Goal: Task Accomplishment & Management: Use online tool/utility

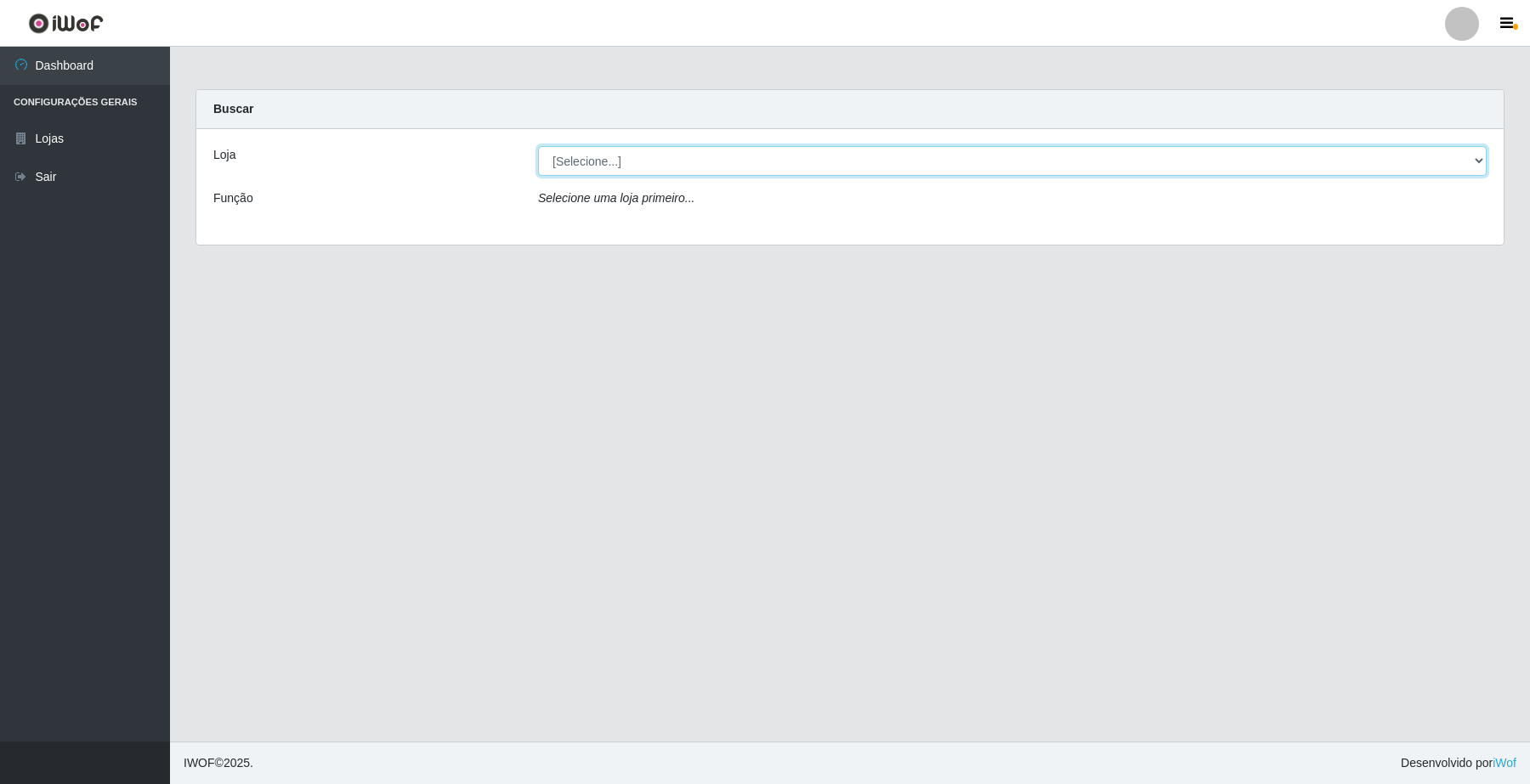
click at [1468, 162] on select "[Selecione...] O Filezão - Centenário" at bounding box center [1011, 161] width 948 height 30
select select "203"
click at [538, 146] on select "[Selecione...] O Filezão - Centenário" at bounding box center [1011, 161] width 948 height 30
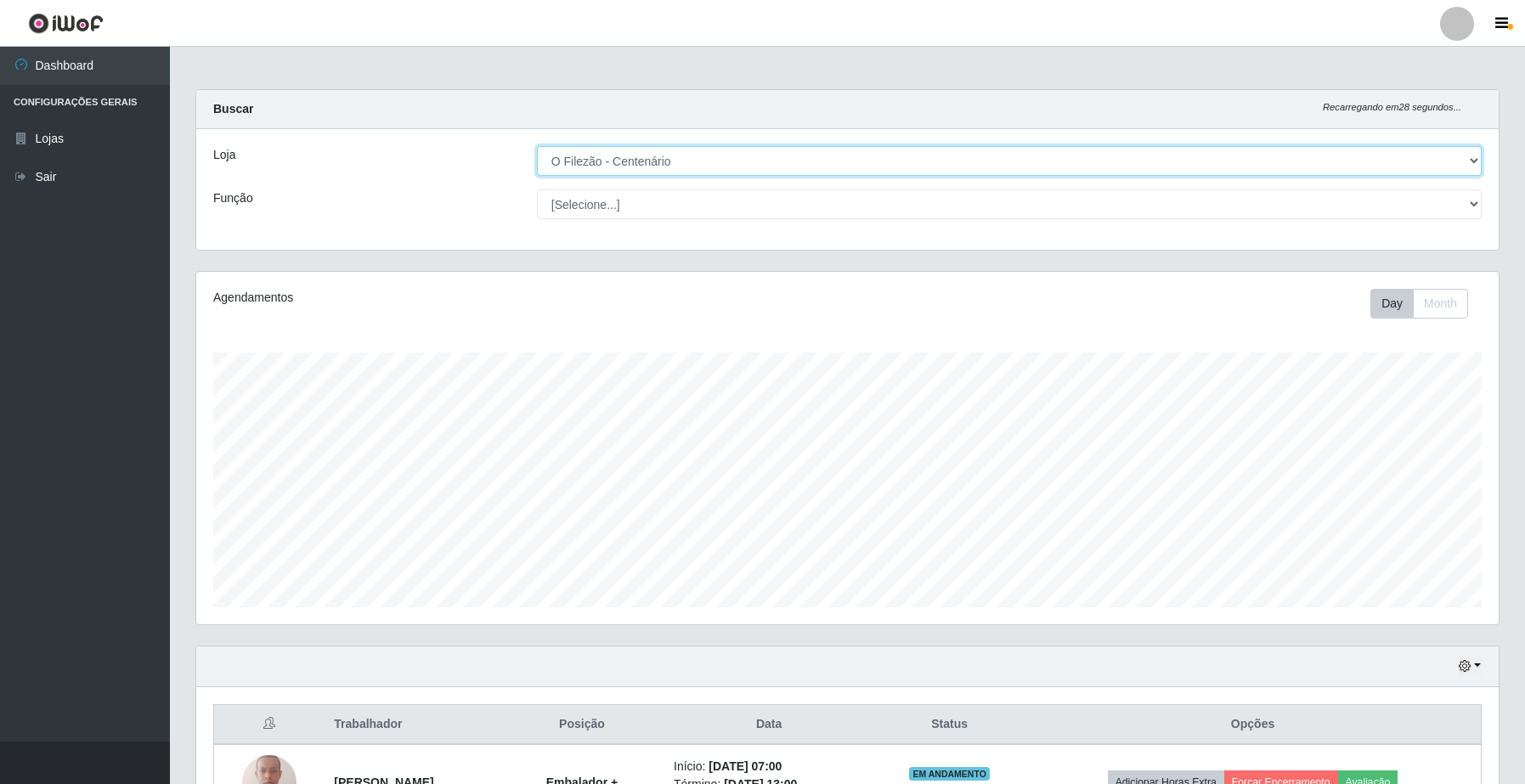
scroll to position [530, 0]
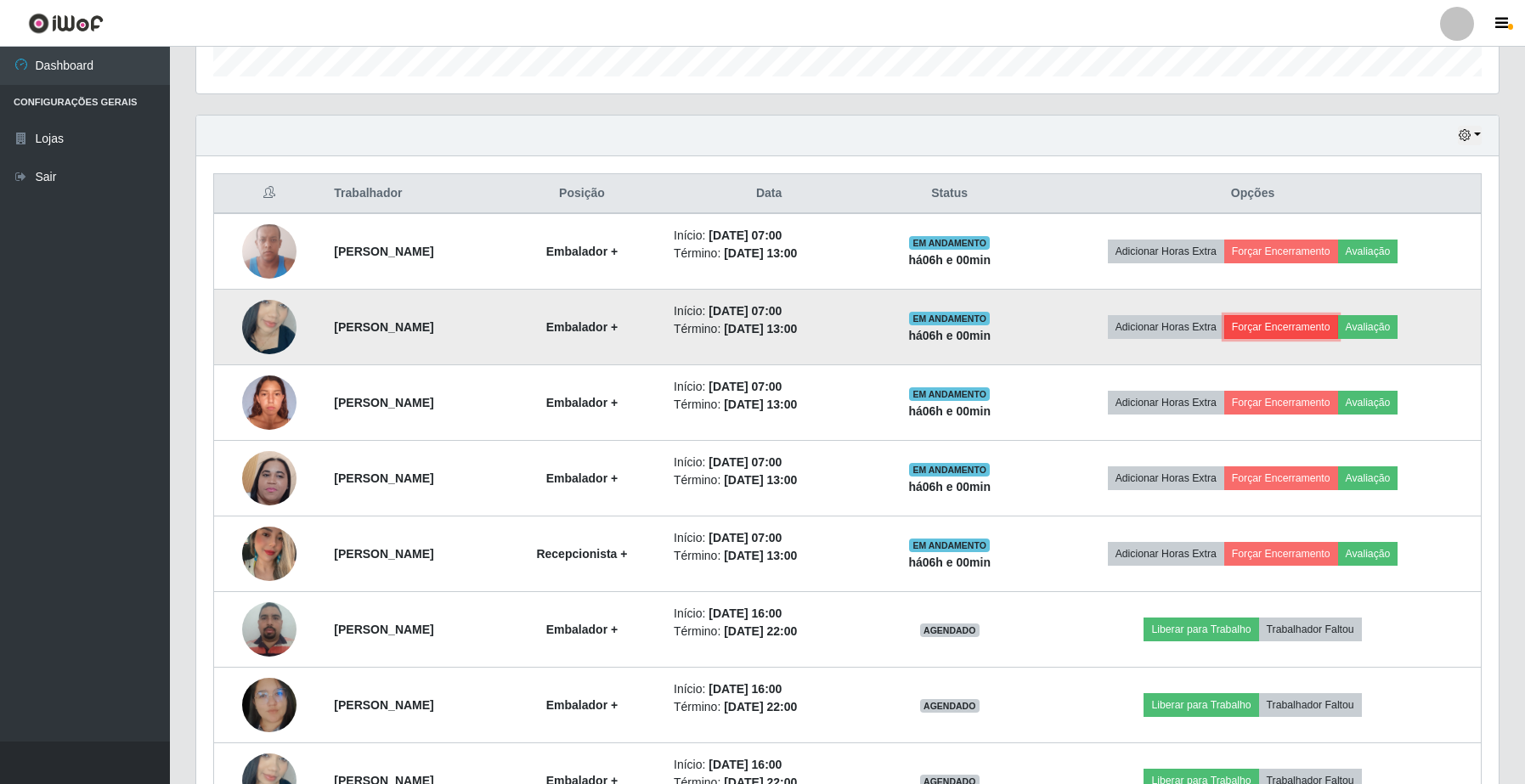
click at [1324, 337] on button "Forçar Encerramento" at bounding box center [1281, 327] width 114 height 24
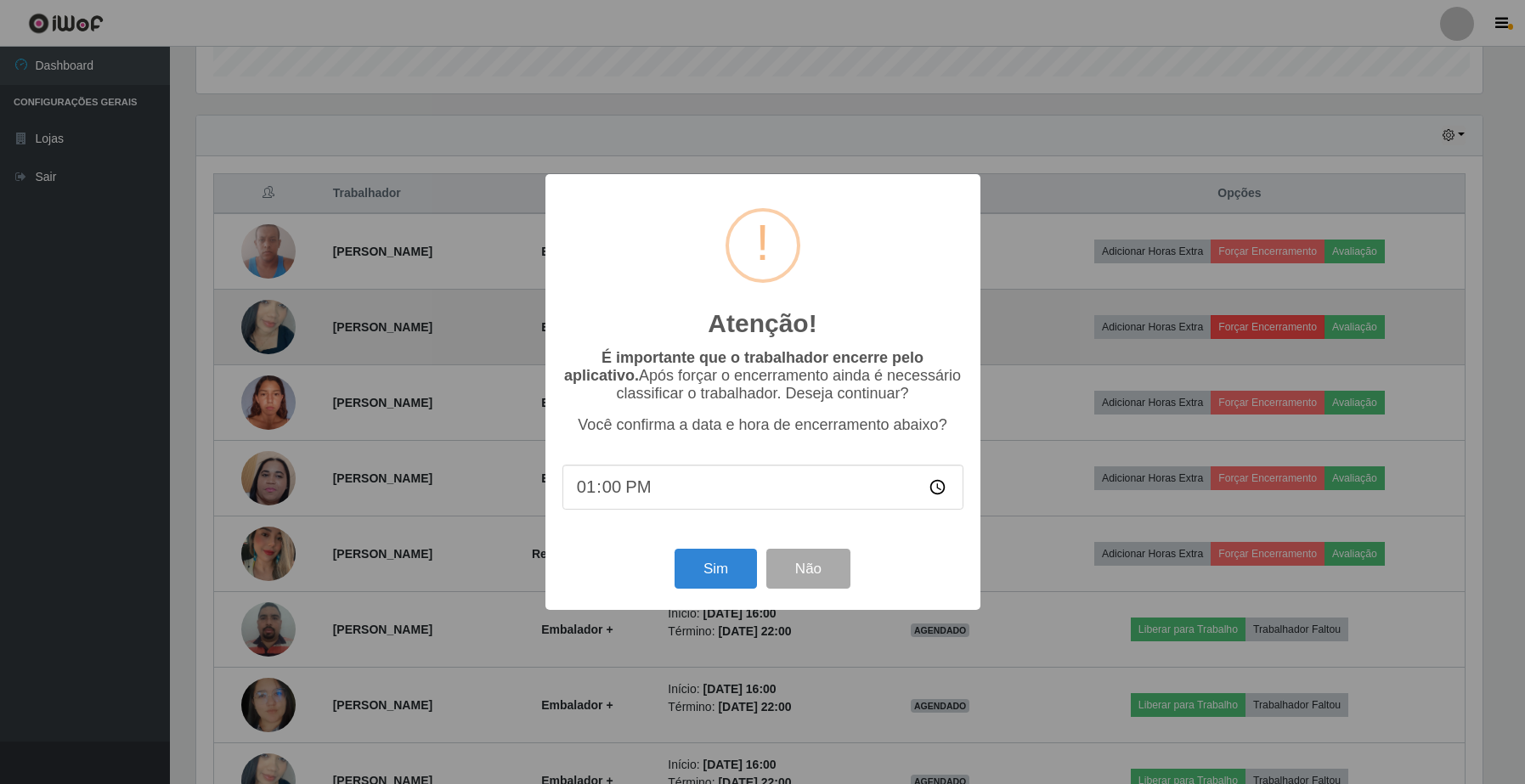
scroll to position [354, 1290]
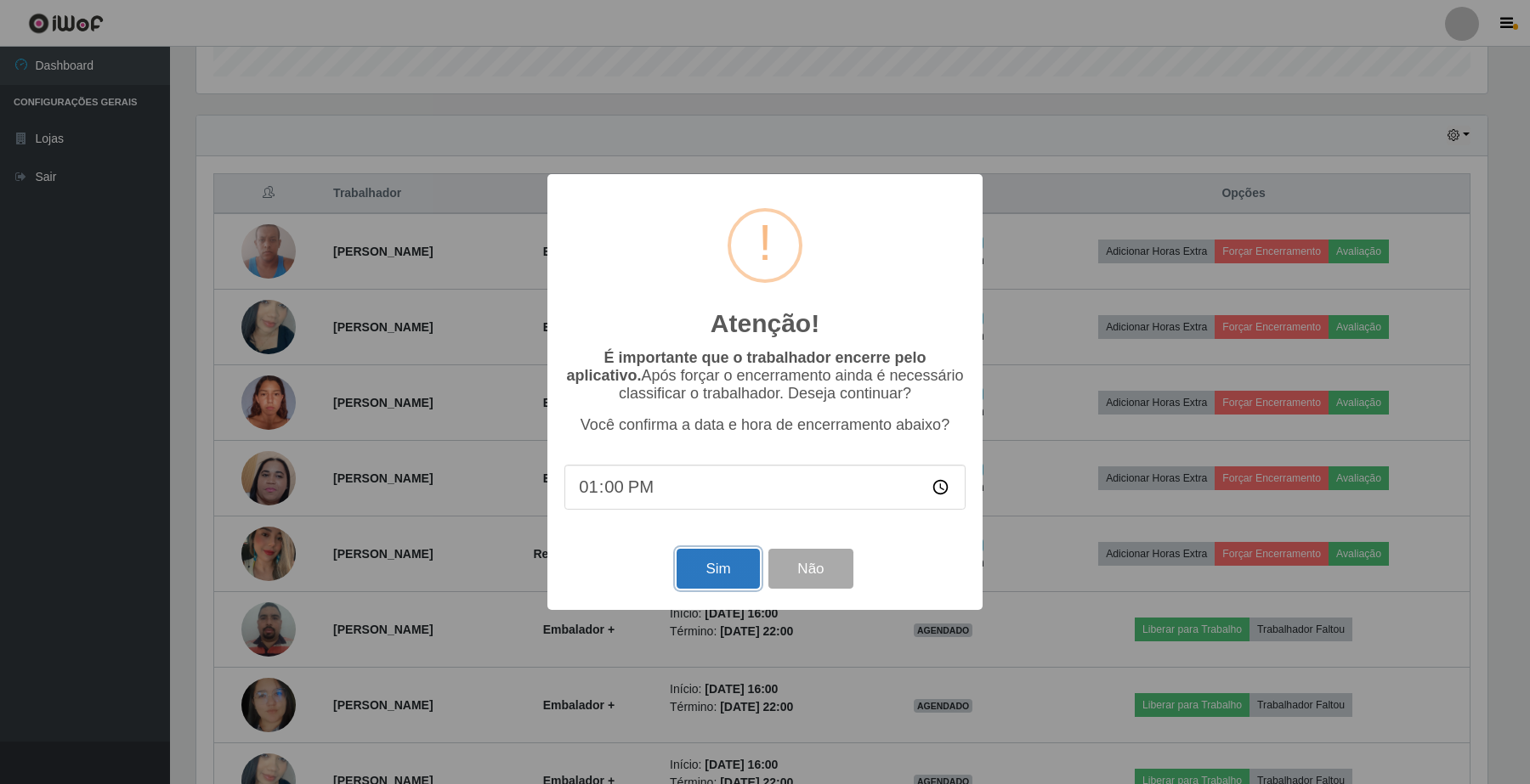
click at [729, 586] on button "Sim" at bounding box center [718, 568] width 82 height 40
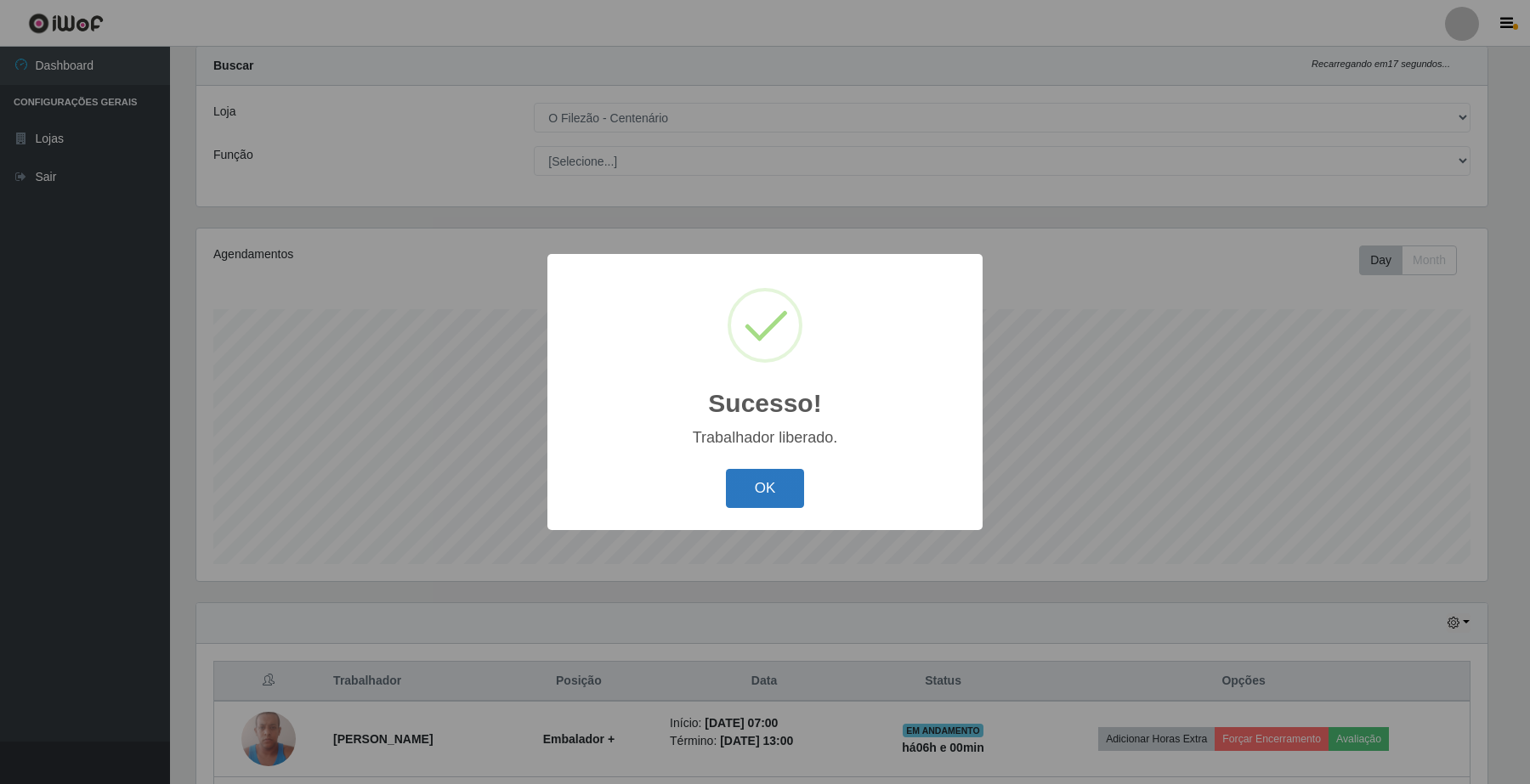
click at [784, 485] on button "OK" at bounding box center [765, 488] width 79 height 40
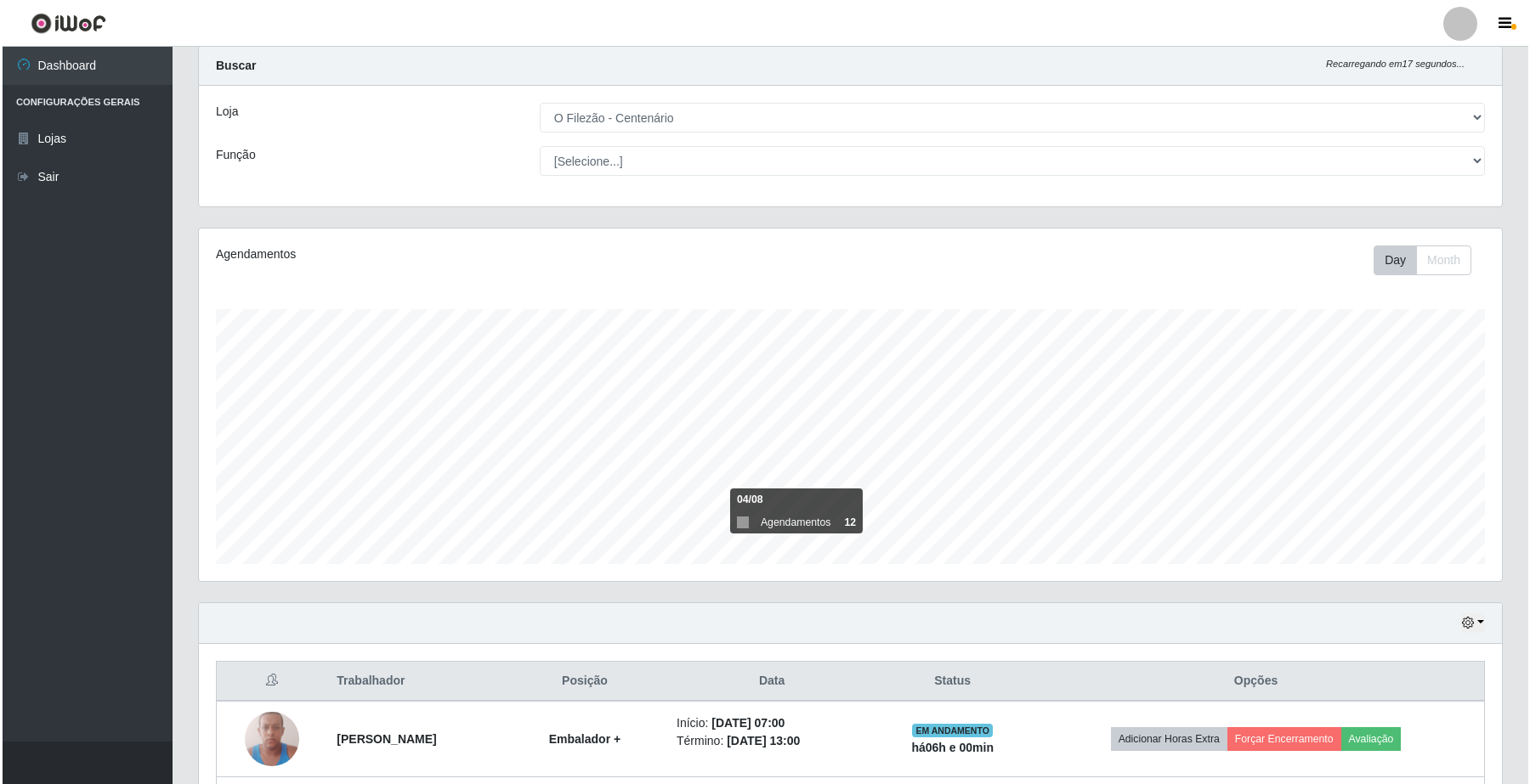
scroll to position [468, 0]
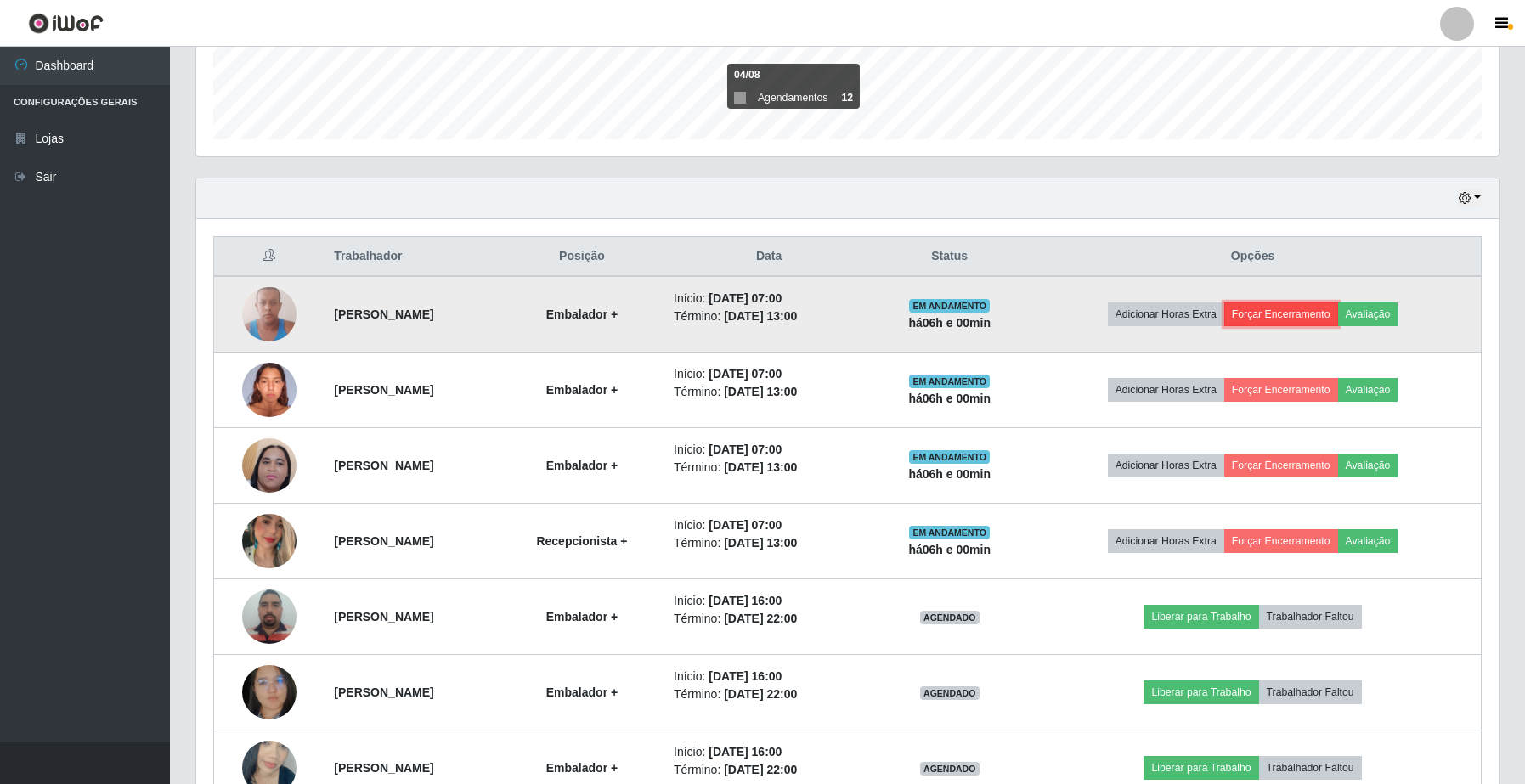
click at [1328, 319] on button "Forçar Encerramento" at bounding box center [1281, 315] width 114 height 24
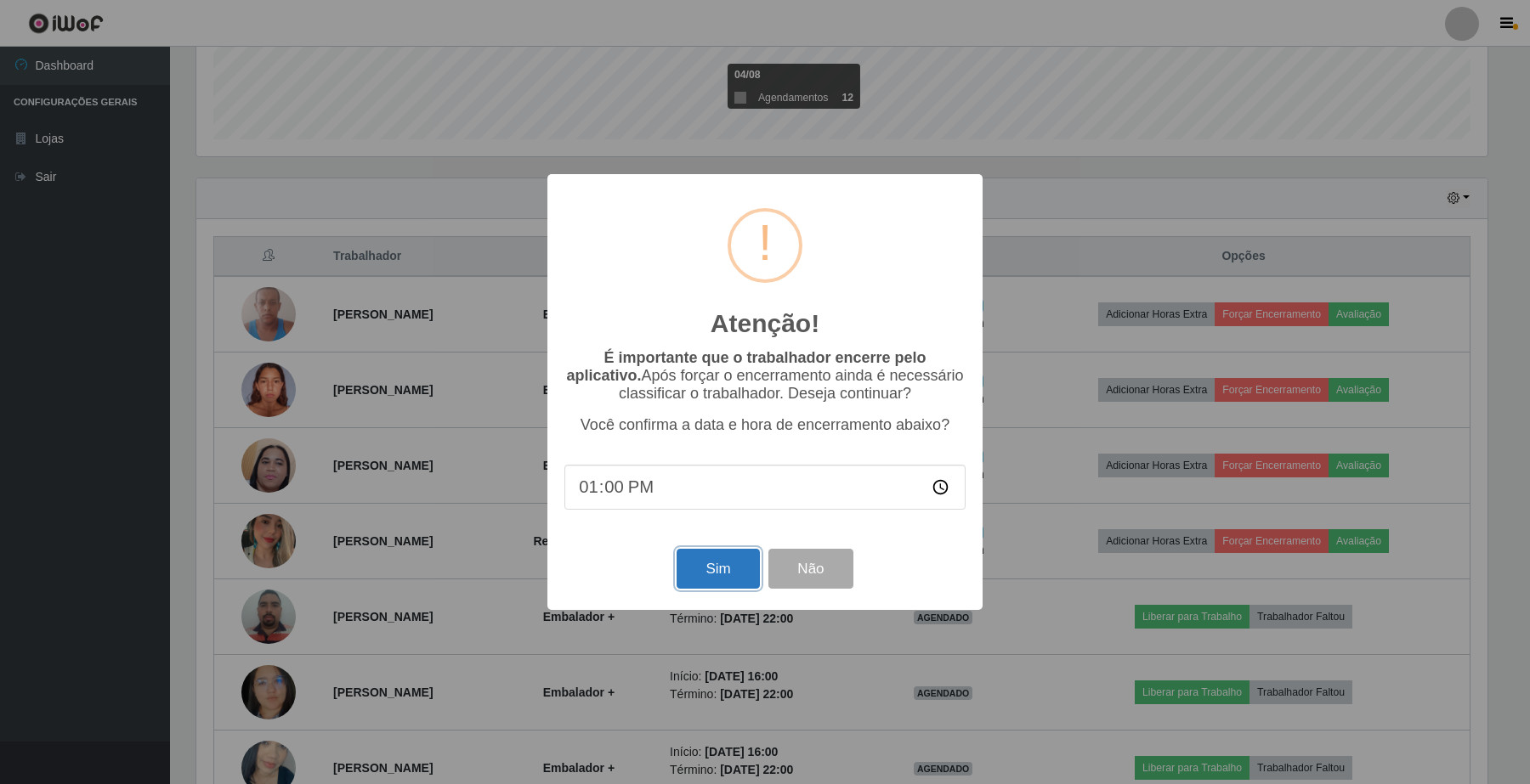
click at [730, 566] on button "Sim" at bounding box center [718, 568] width 82 height 40
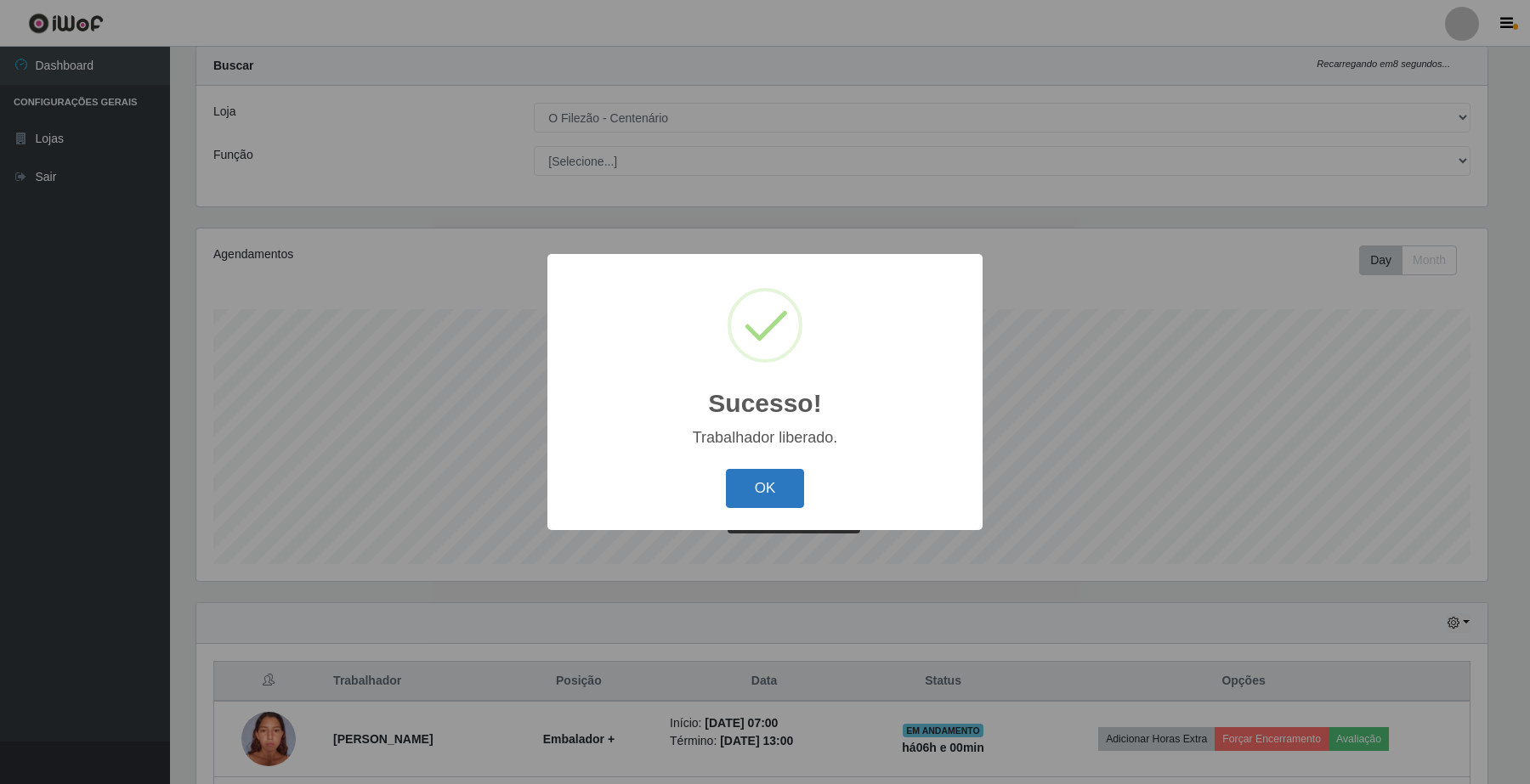
click at [773, 492] on button "OK" at bounding box center [765, 488] width 79 height 40
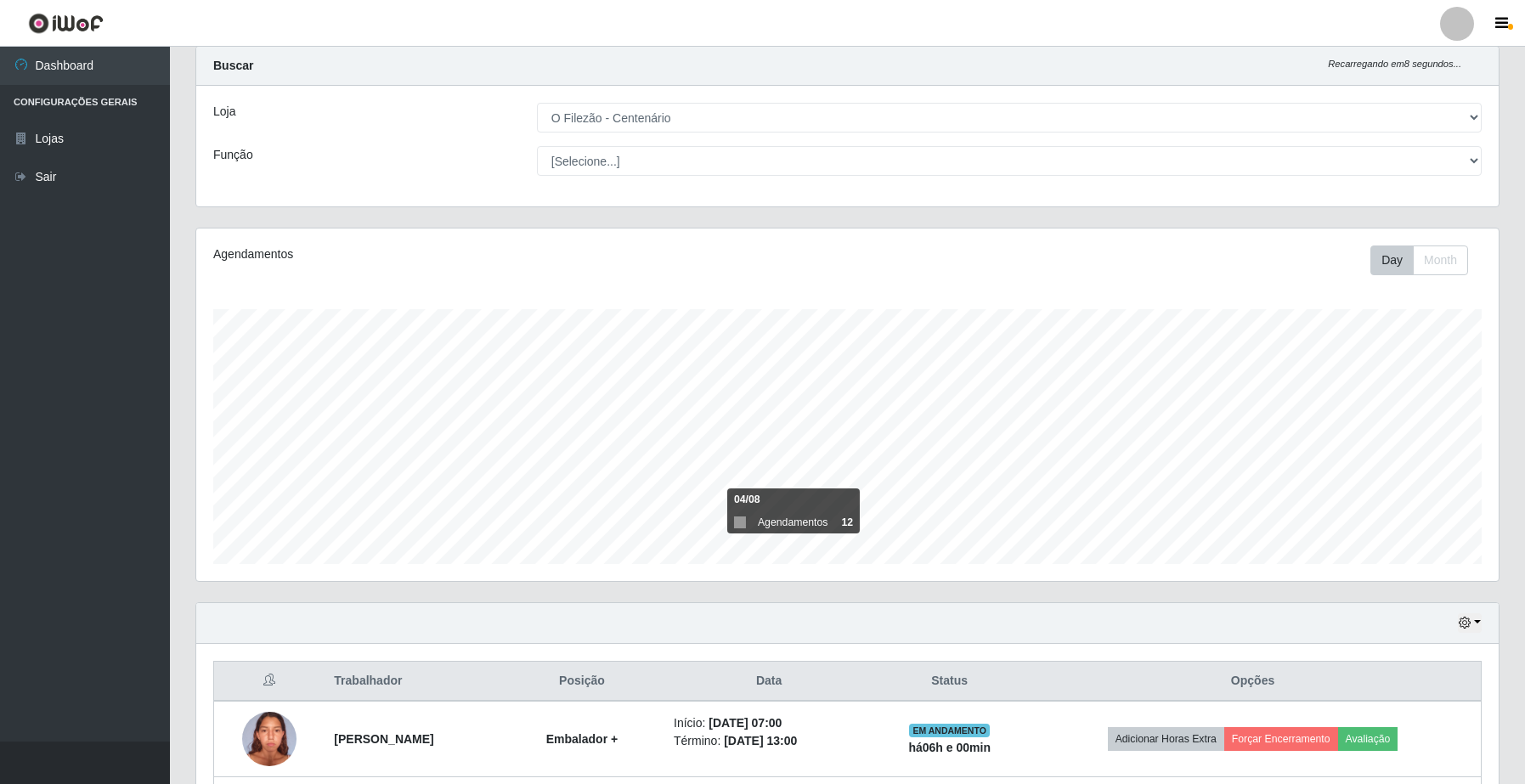
scroll to position [574, 0]
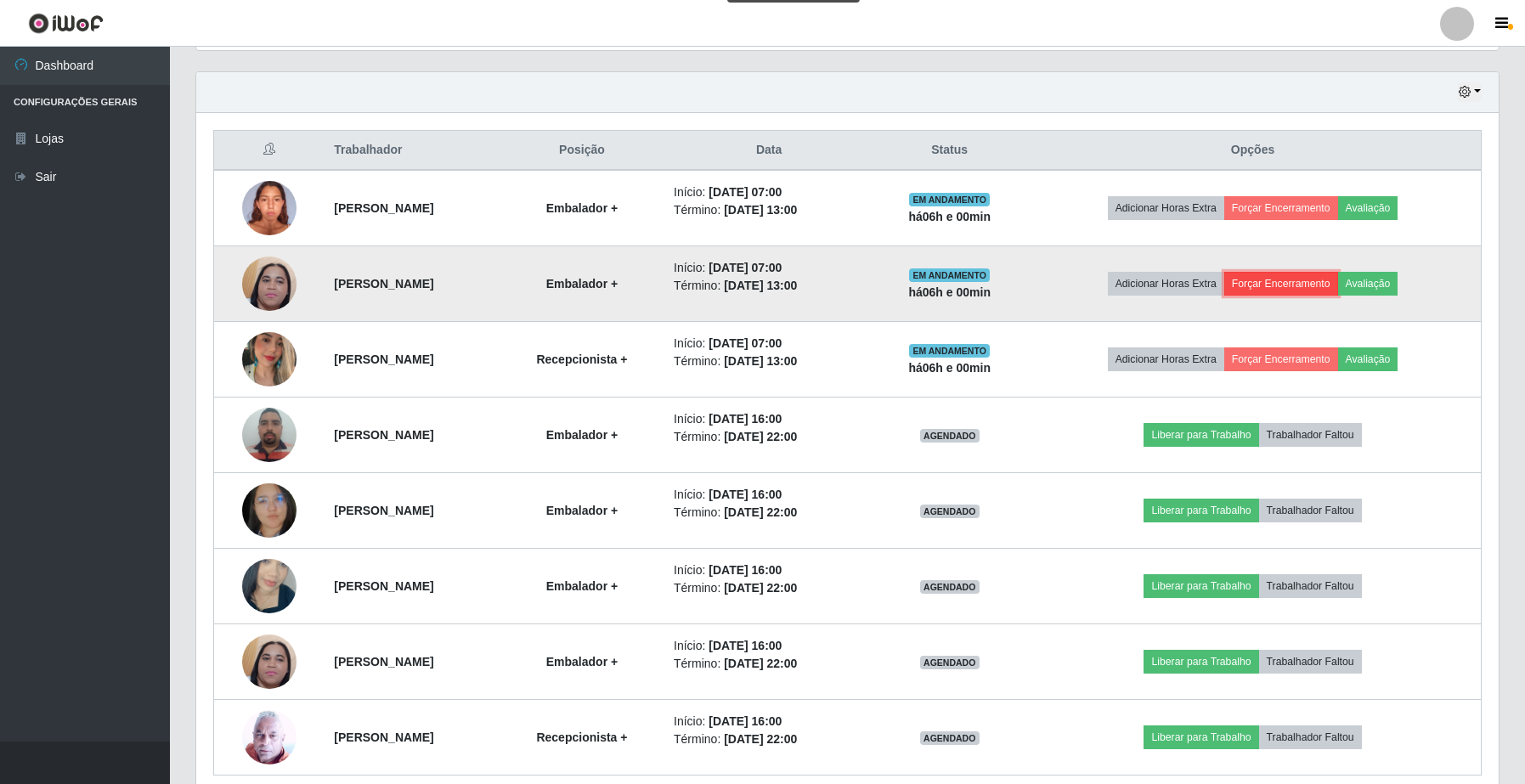
click at [1311, 292] on button "Forçar Encerramento" at bounding box center [1281, 284] width 114 height 24
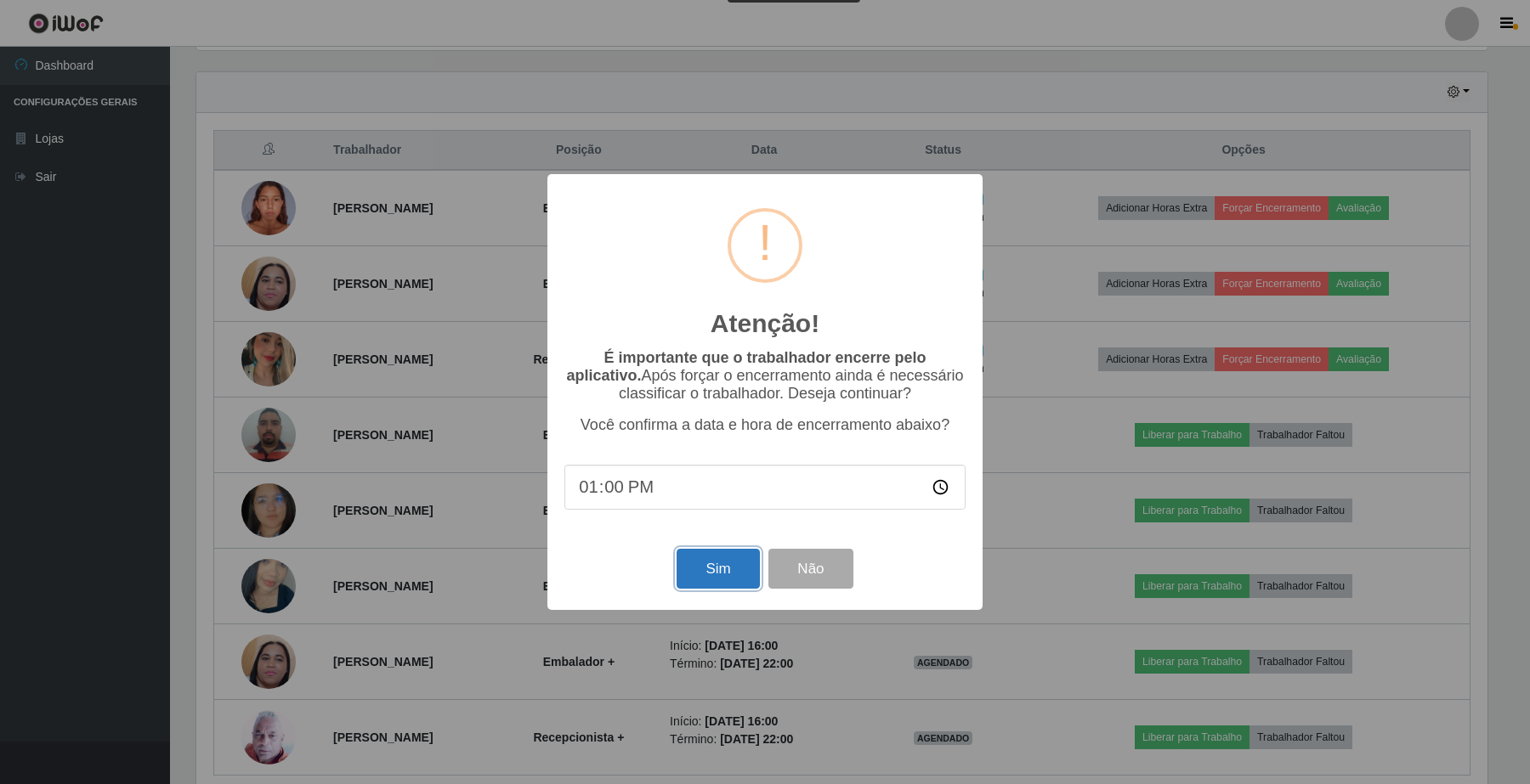
click at [708, 575] on button "Sim" at bounding box center [718, 568] width 82 height 40
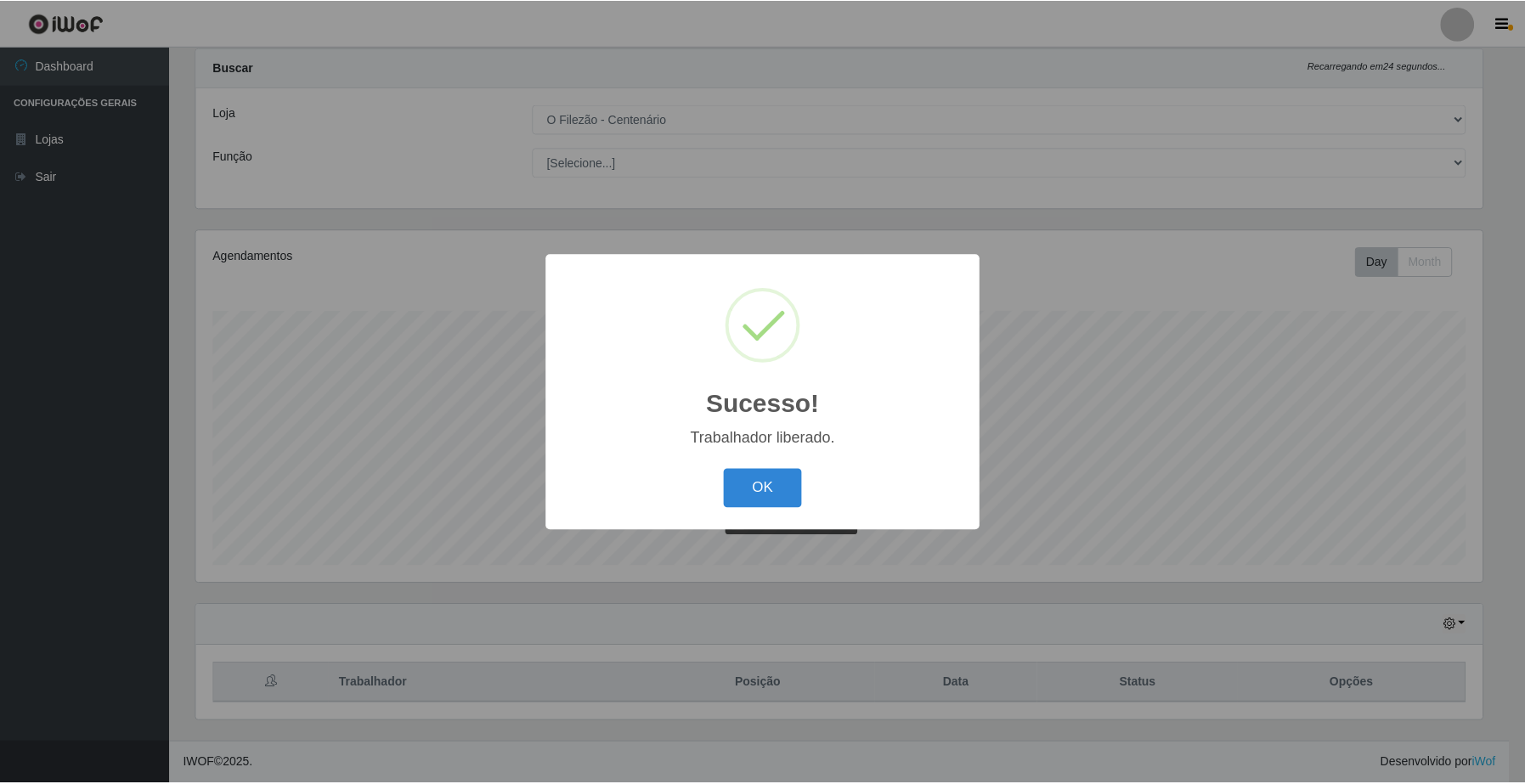
scroll to position [0, 0]
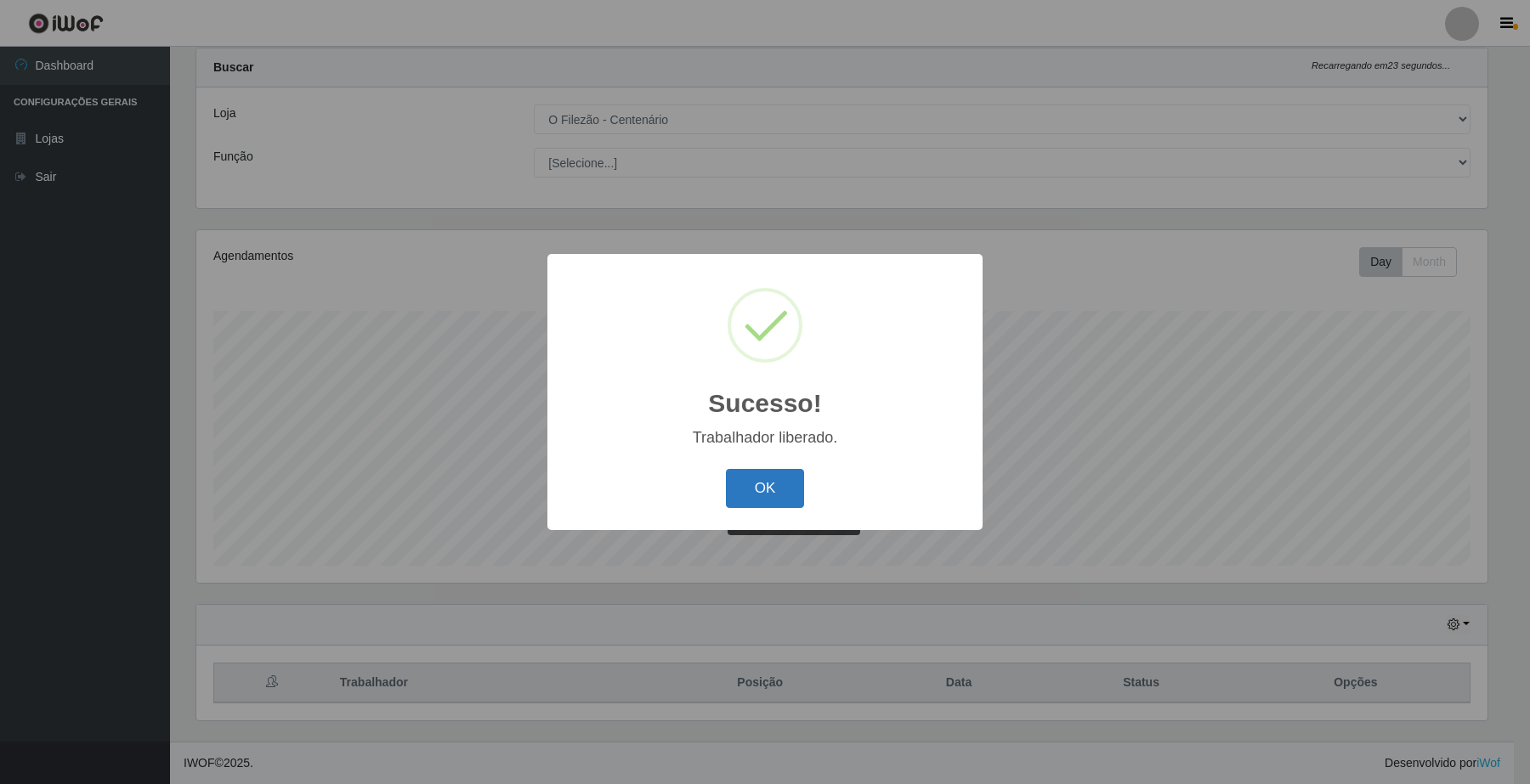
click at [765, 478] on button "OK" at bounding box center [765, 488] width 79 height 40
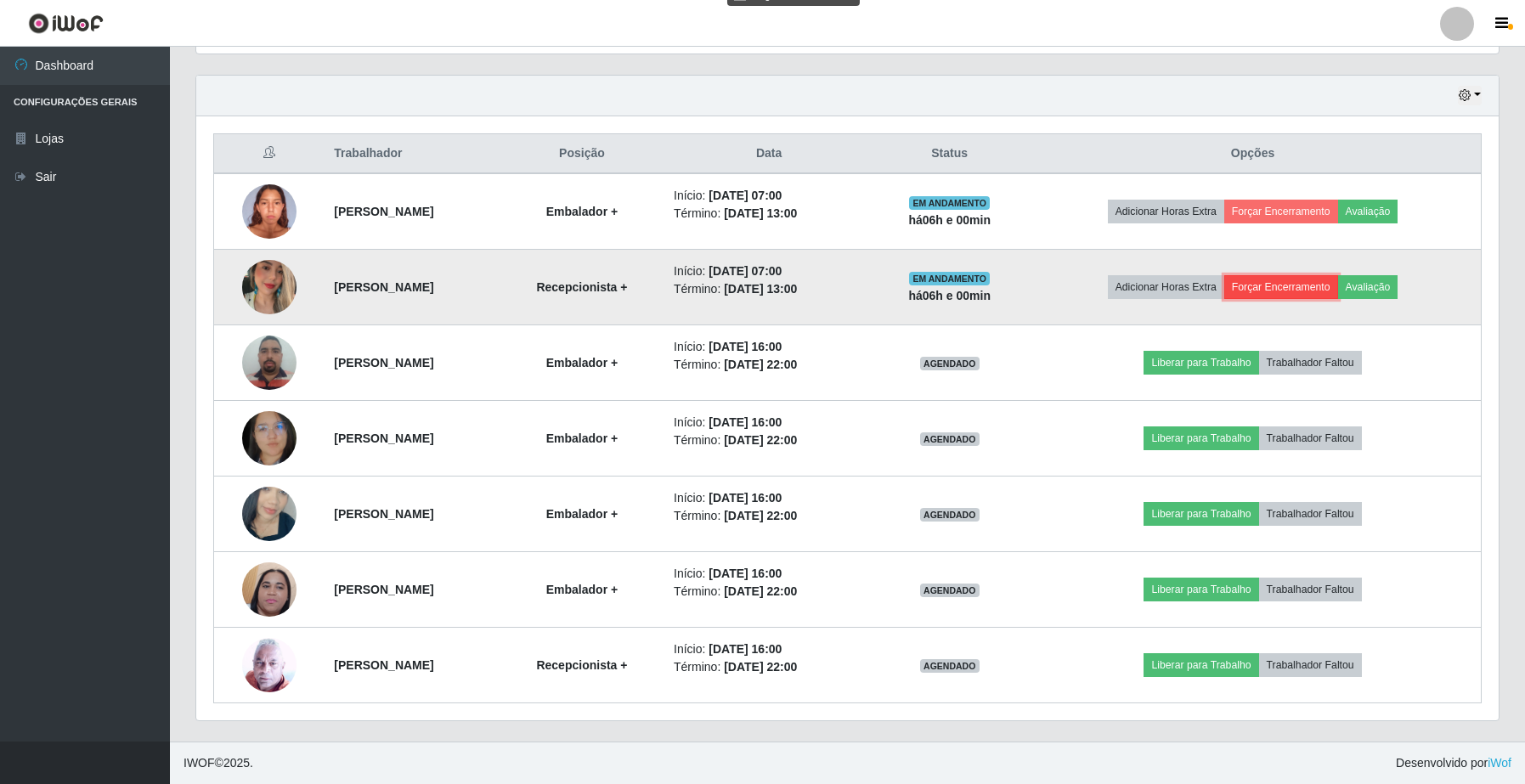
click at [1300, 283] on button "Forçar Encerramento" at bounding box center [1281, 288] width 114 height 24
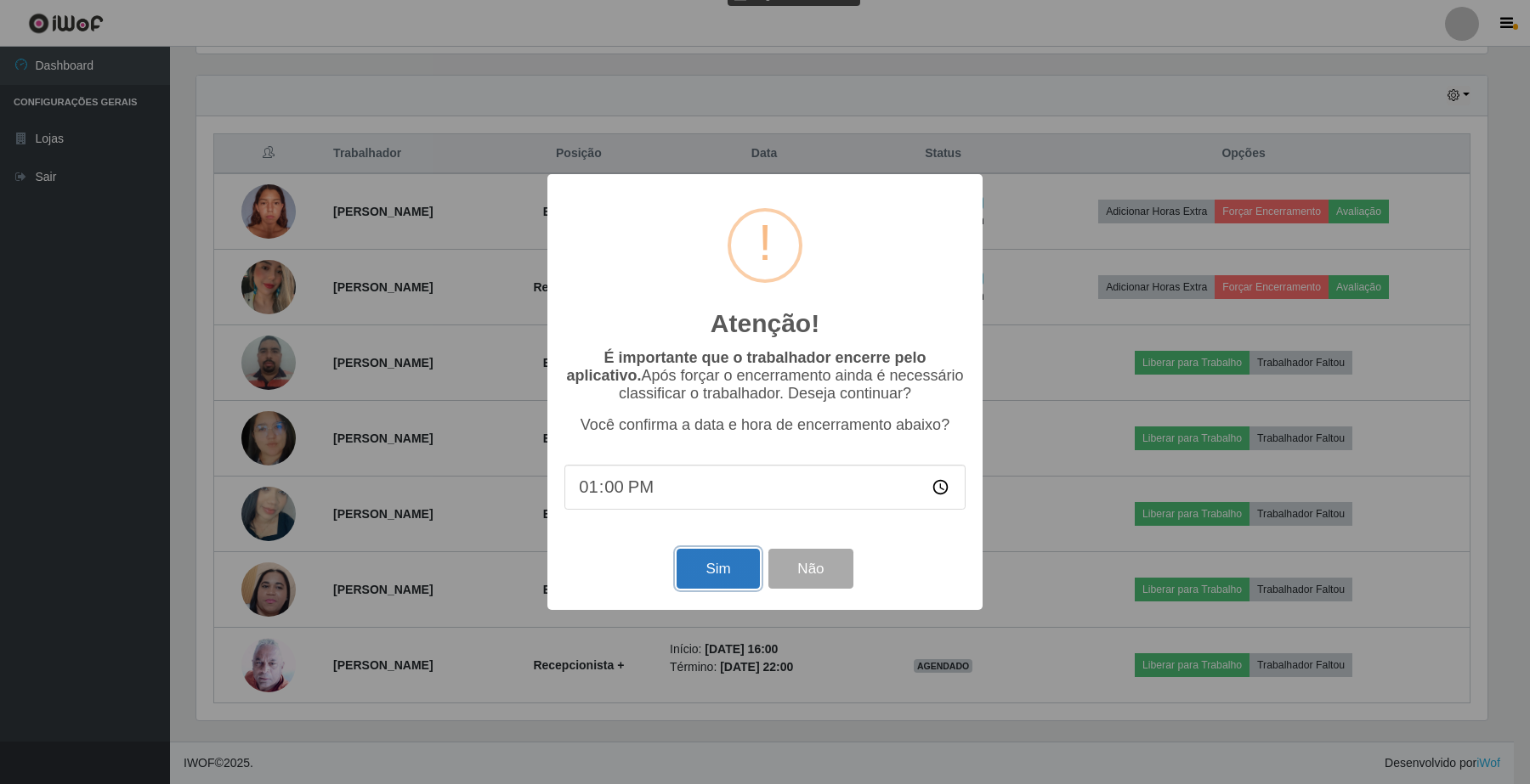
click at [707, 571] on button "Sim" at bounding box center [718, 568] width 82 height 40
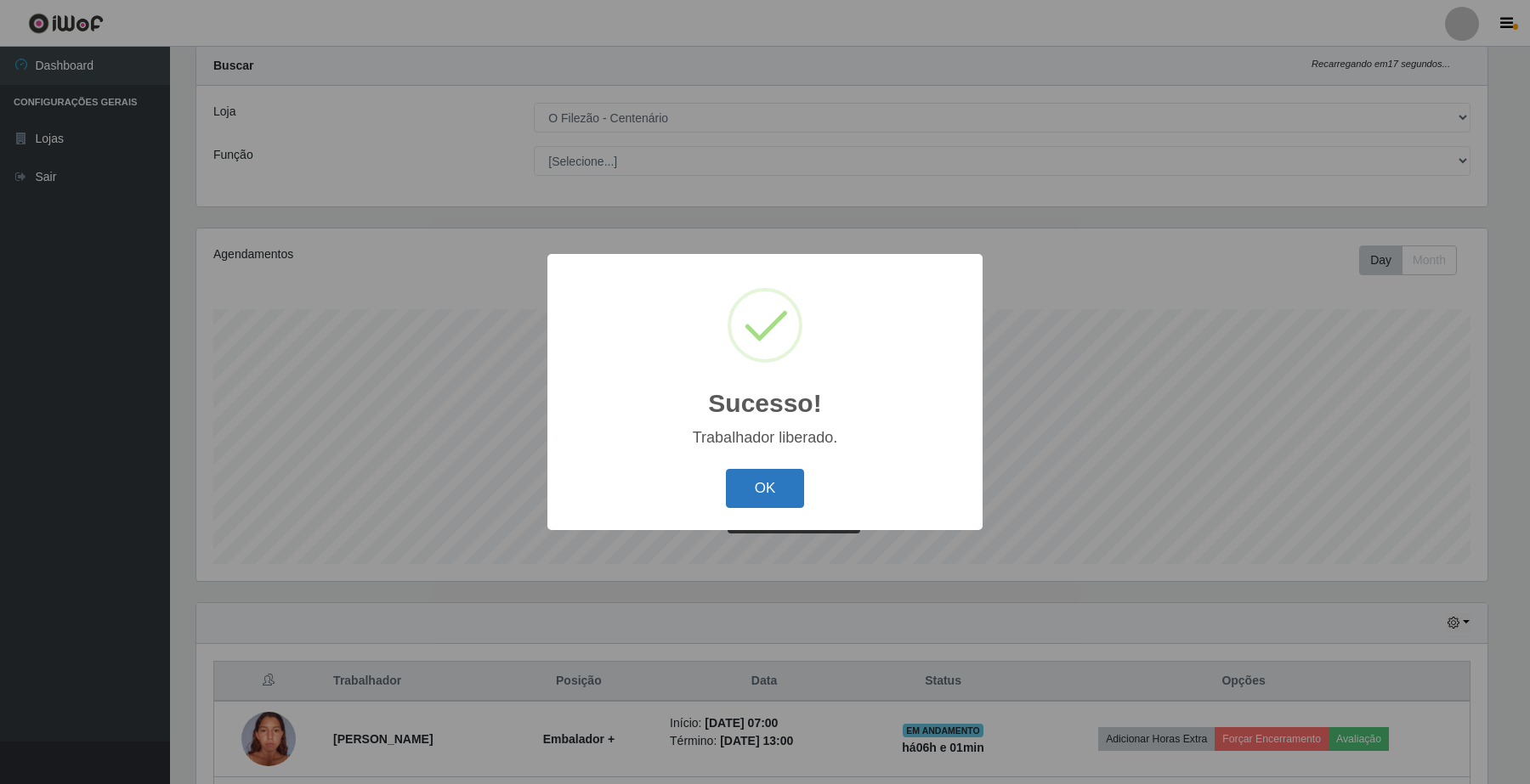
click at [764, 497] on button "OK" at bounding box center [765, 488] width 79 height 40
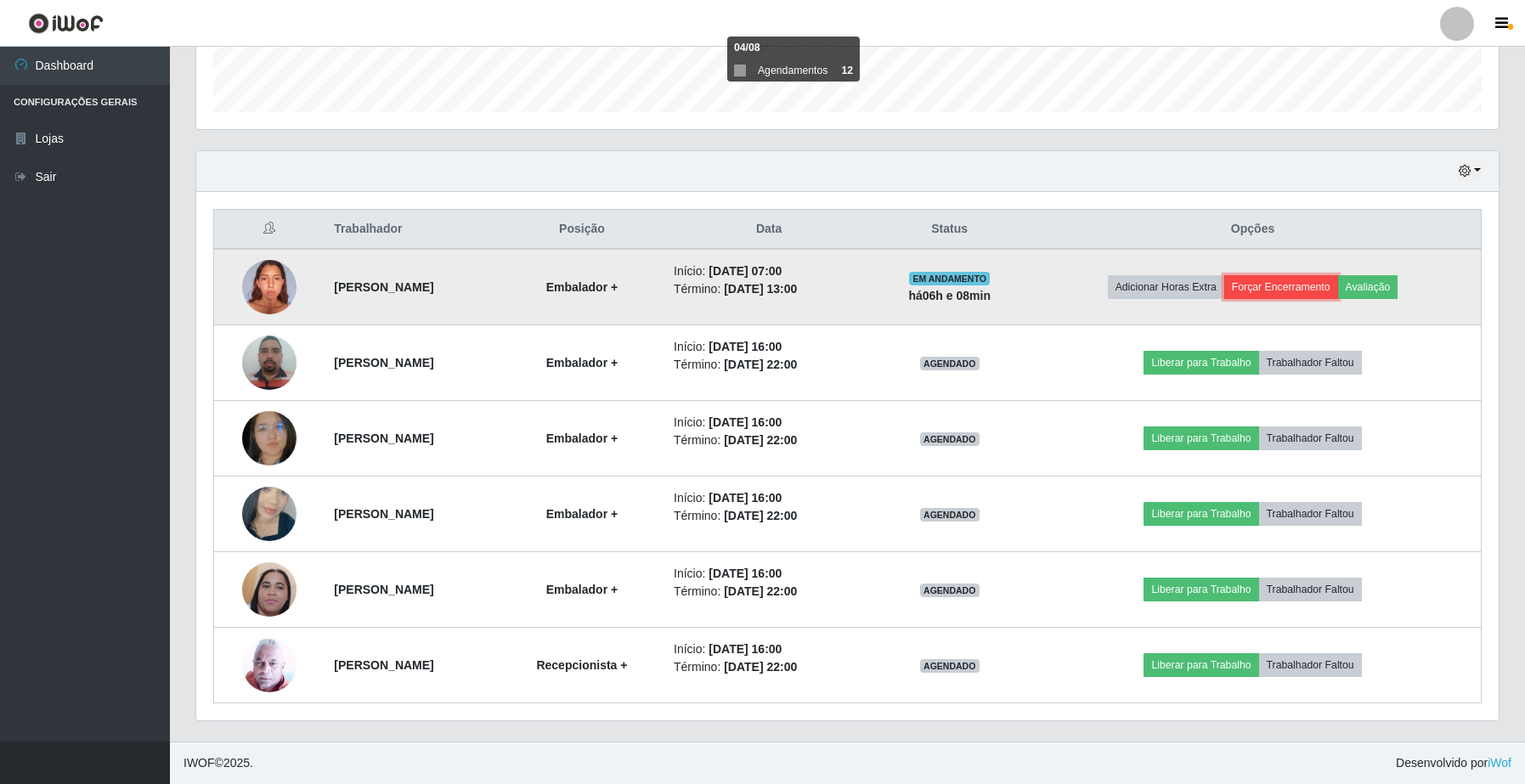
click at [1309, 286] on button "Forçar Encerramento" at bounding box center [1281, 288] width 114 height 24
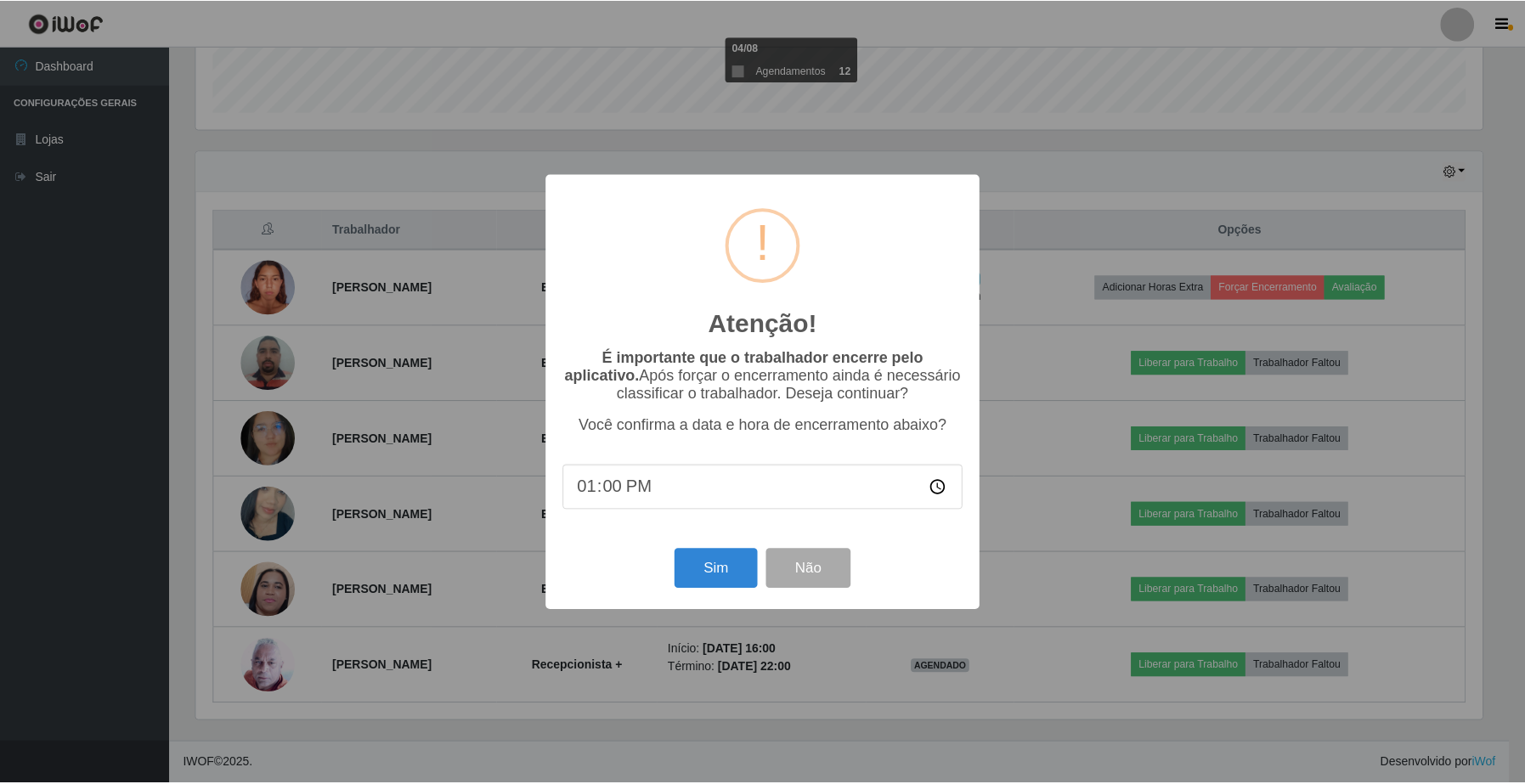
scroll to position [354, 1290]
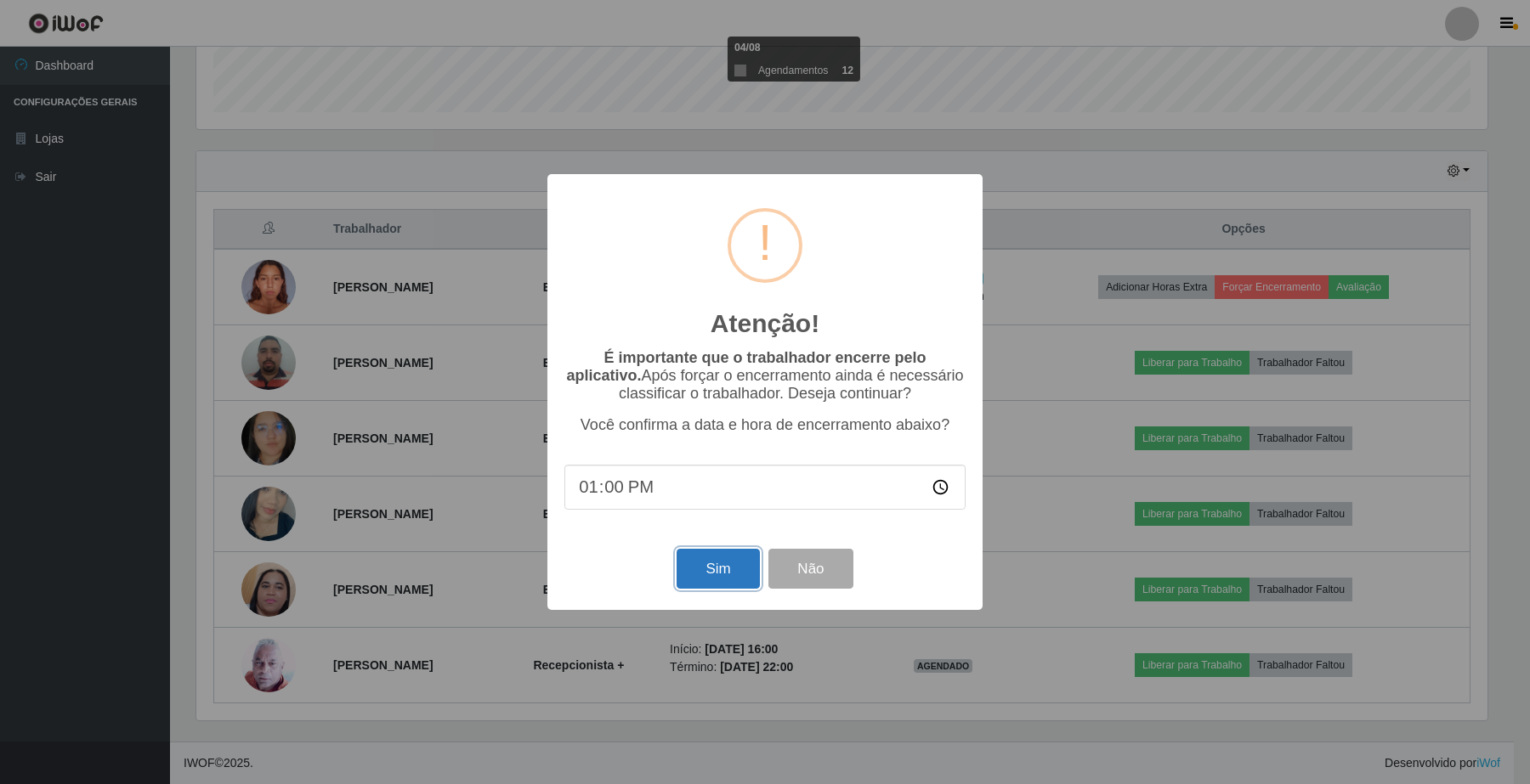
click at [708, 561] on button "Sim" at bounding box center [718, 568] width 82 height 40
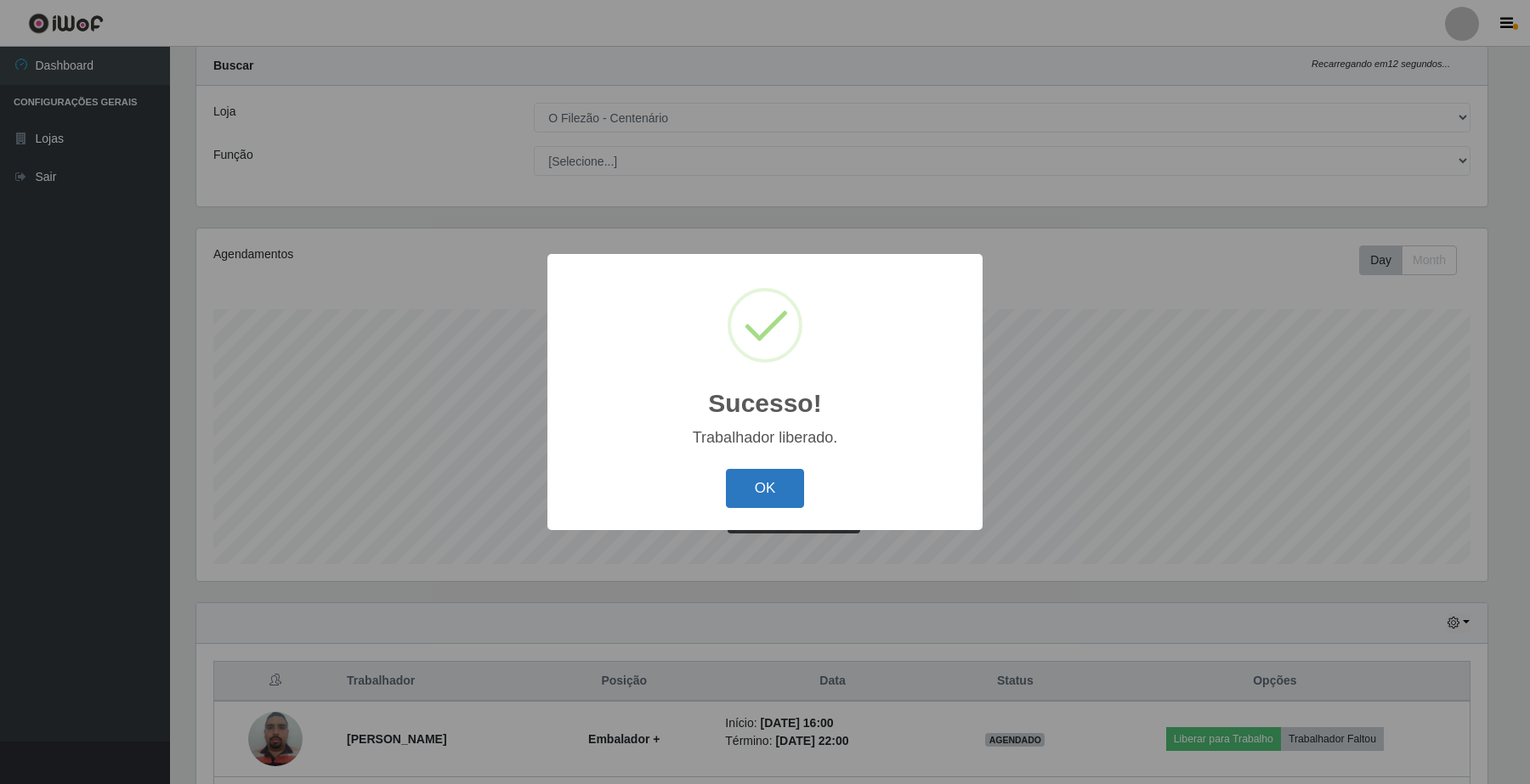
click at [799, 486] on button "OK" at bounding box center [765, 488] width 79 height 40
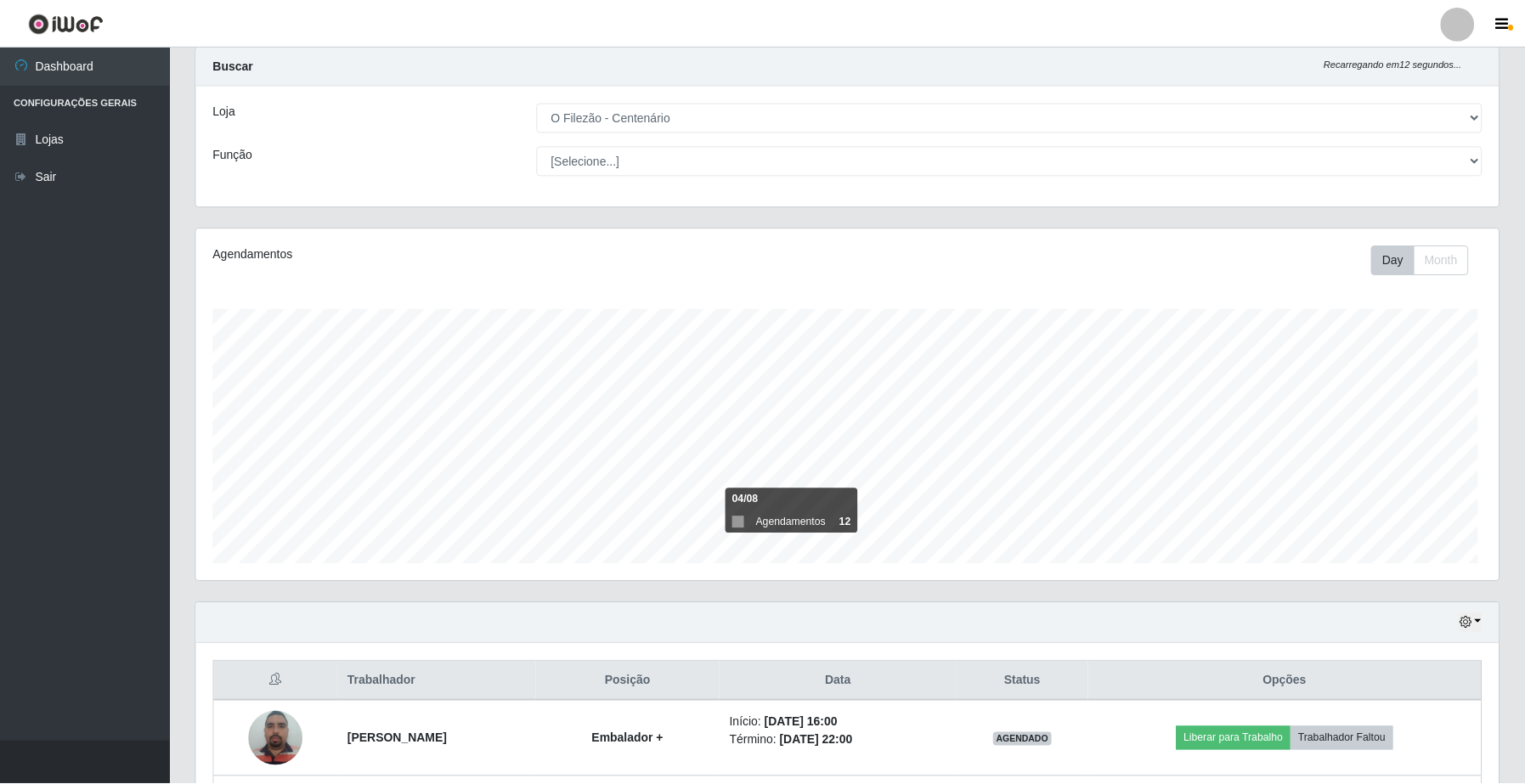
scroll to position [354, 1302]
